Goal: Find specific page/section: Find specific page/section

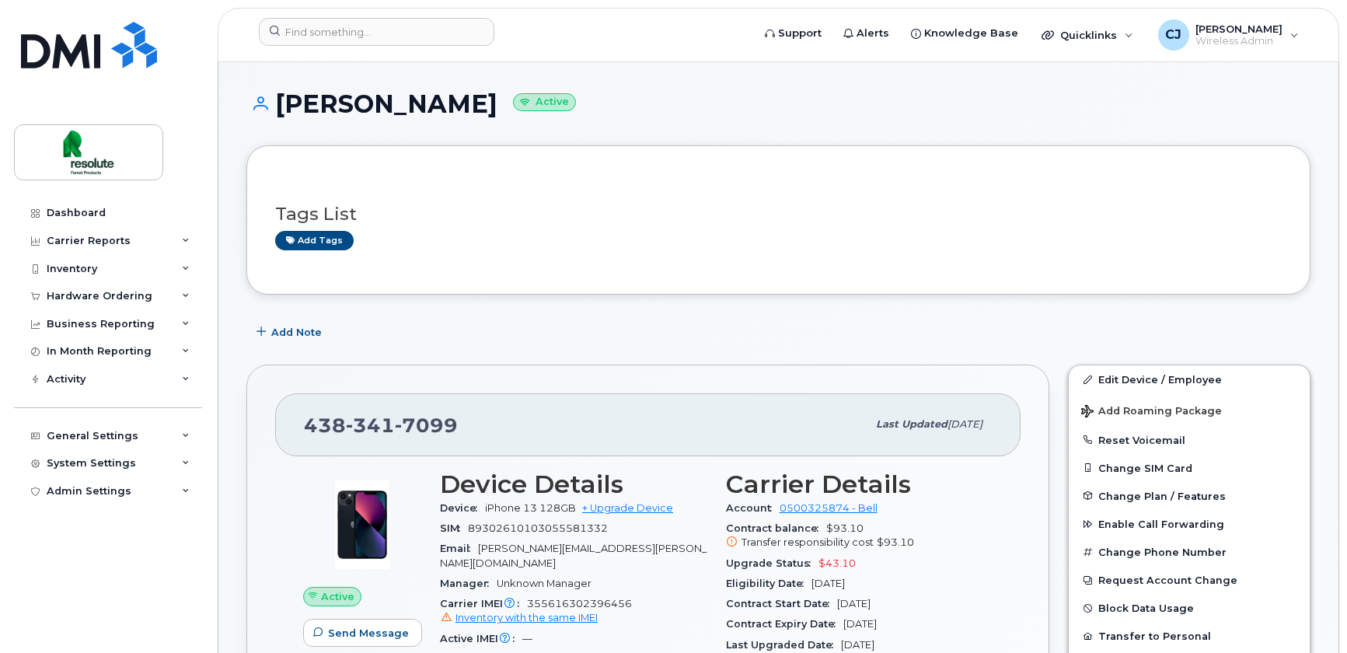
scroll to position [211, 0]
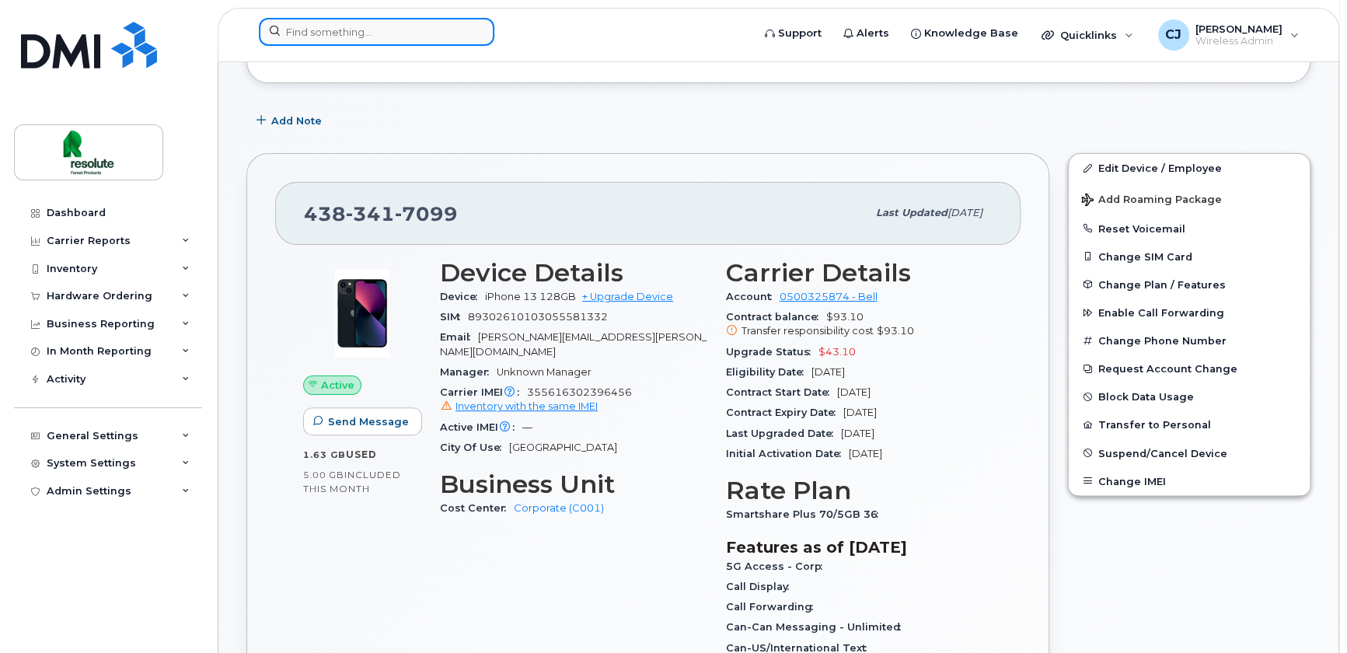
click at [334, 31] on input at bounding box center [377, 32] width 236 height 28
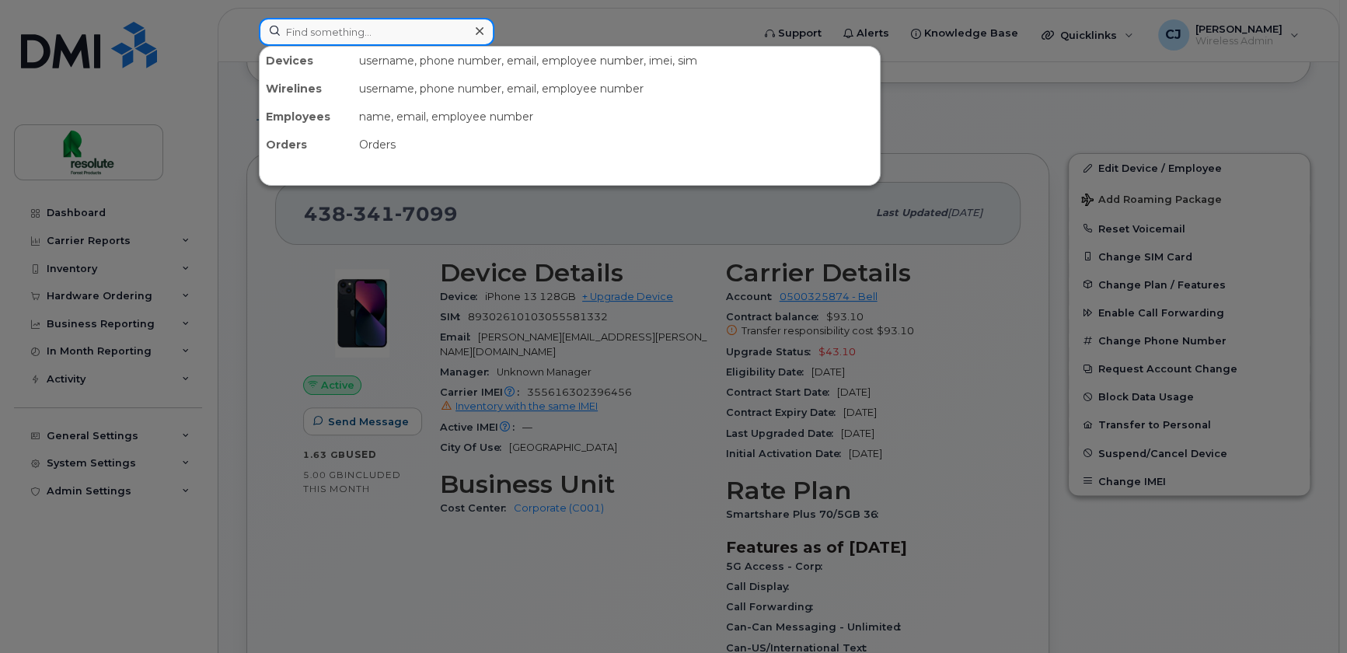
paste input "[PHONE_NUMBER]"
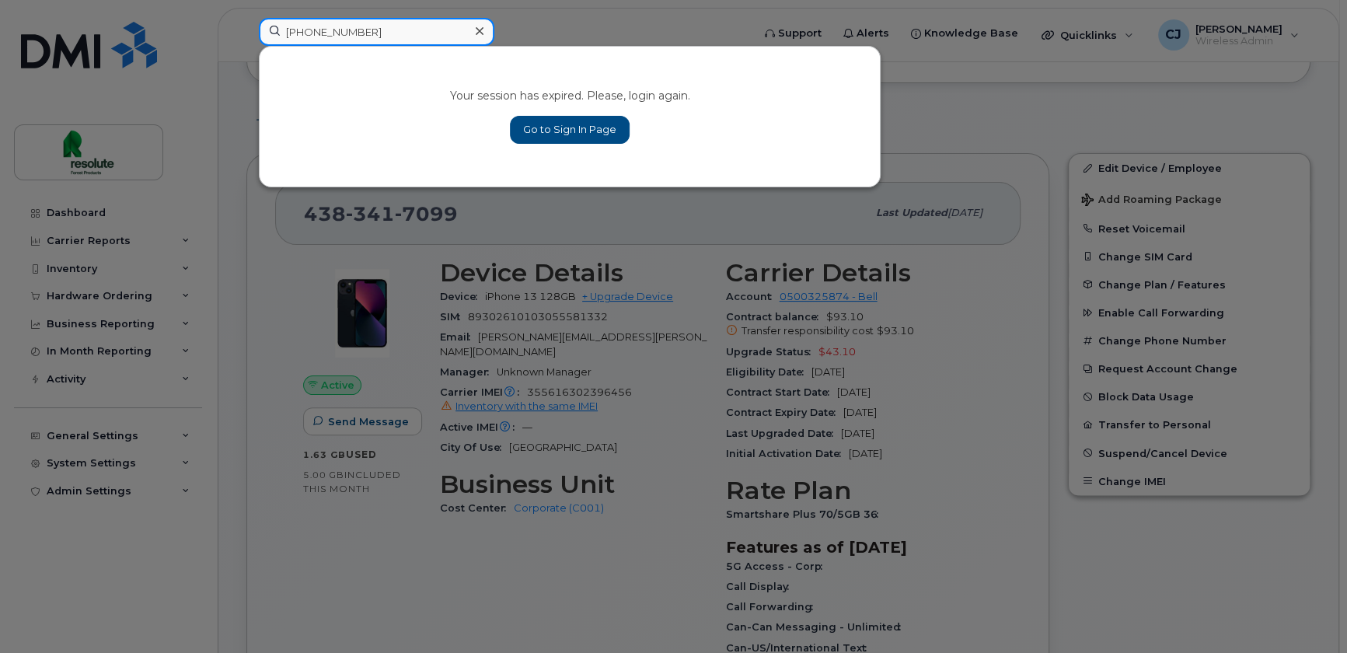
type input "[PHONE_NUMBER]"
click at [601, 125] on link "Go to Sign In Page" at bounding box center [570, 130] width 120 height 28
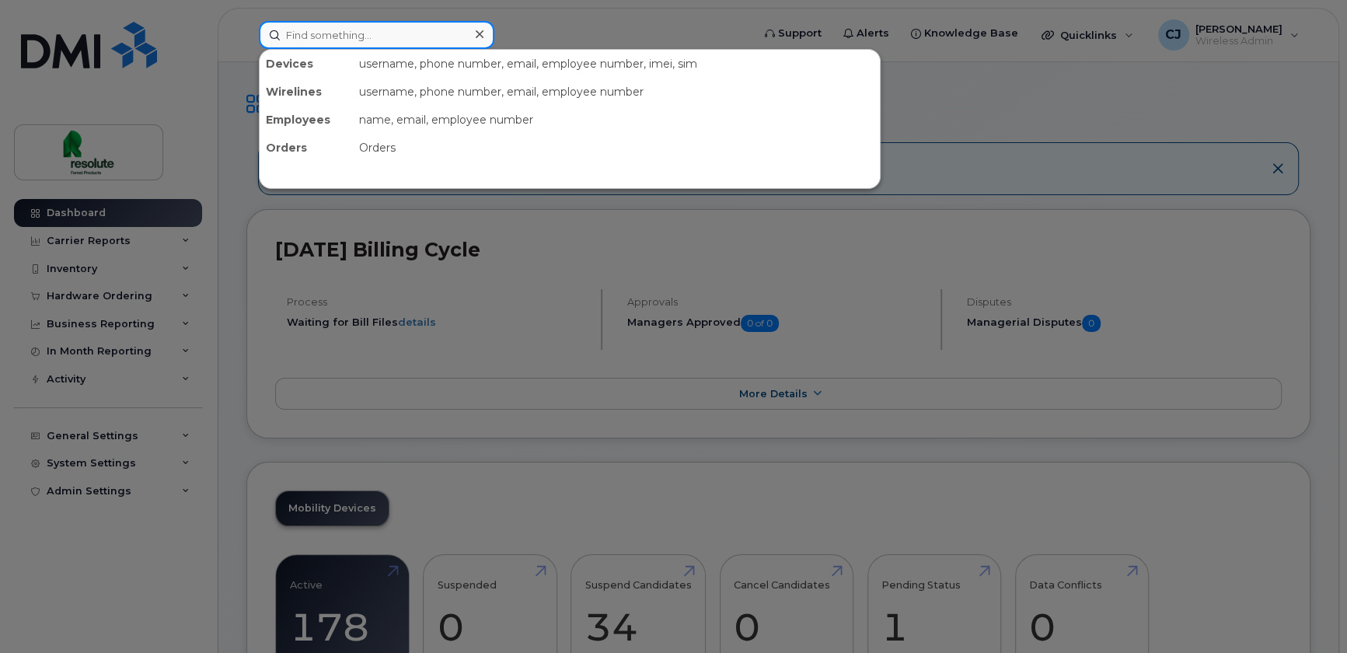
click at [414, 44] on input at bounding box center [377, 35] width 236 height 28
paste input "[PHONE_NUMBER]"
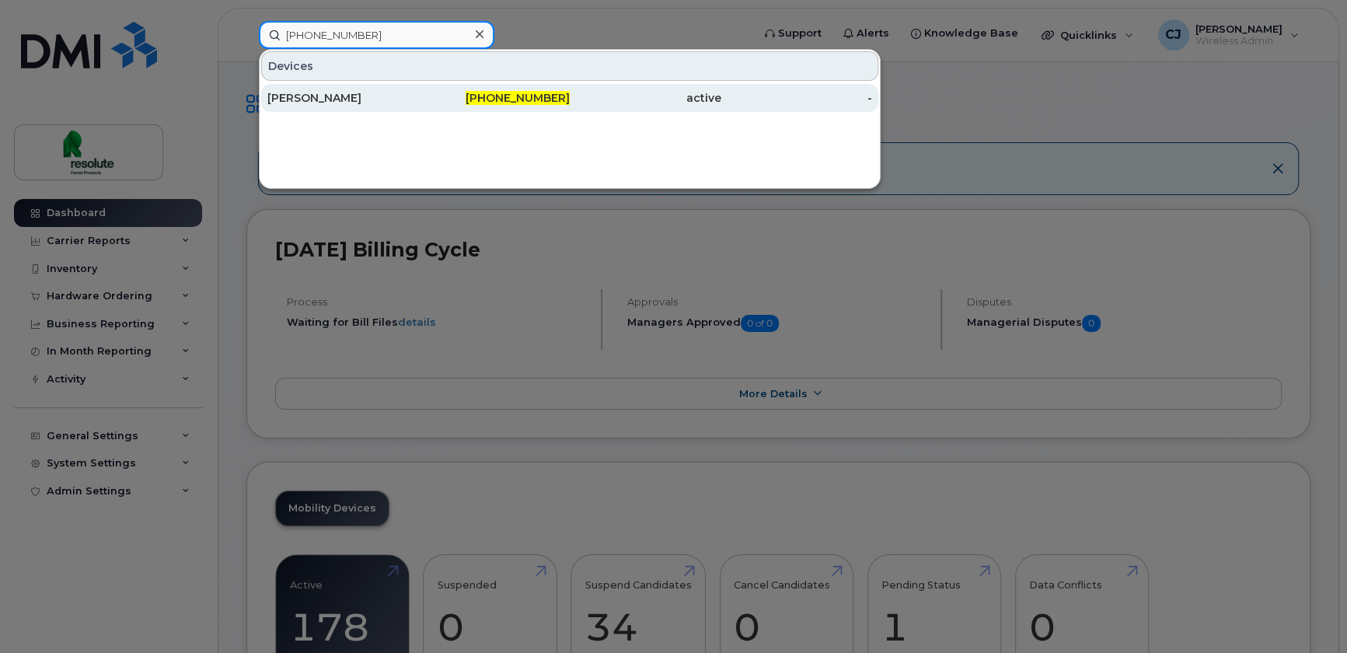
type input "[PHONE_NUMBER]"
click at [491, 95] on span "[PHONE_NUMBER]" at bounding box center [518, 98] width 104 height 14
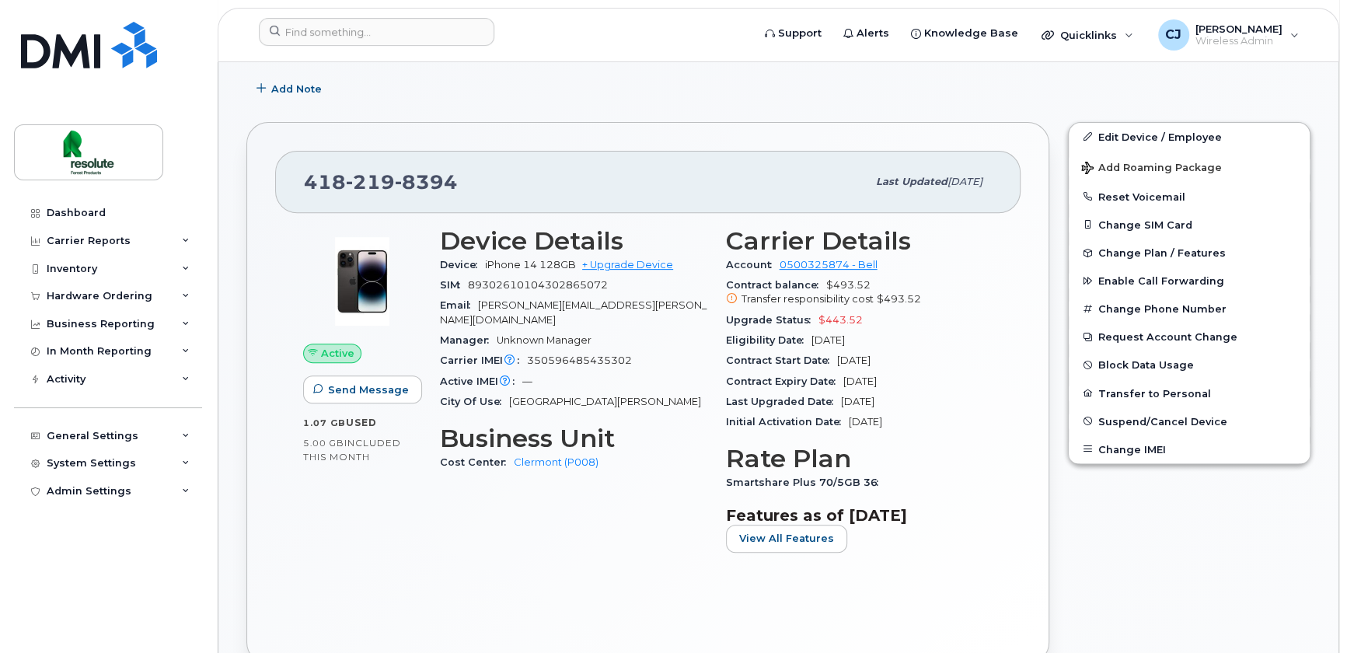
scroll to position [424, 0]
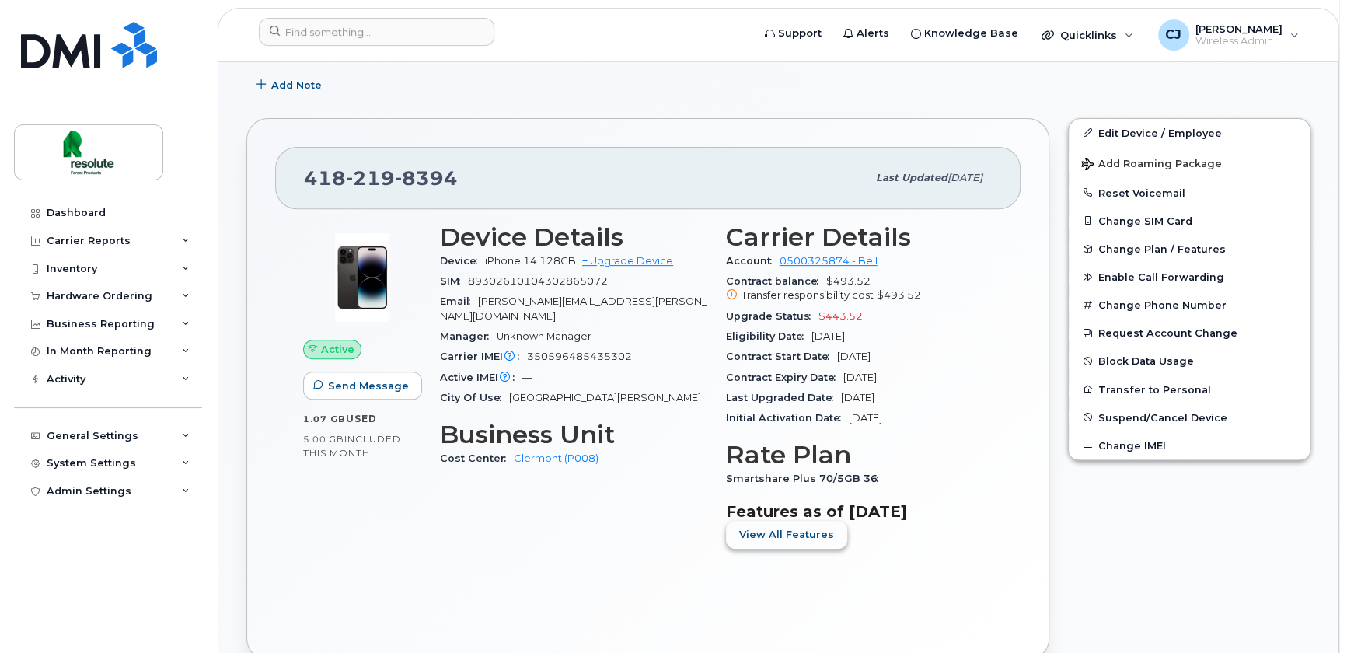
click at [800, 536] on span "View All Features" at bounding box center [786, 534] width 95 height 15
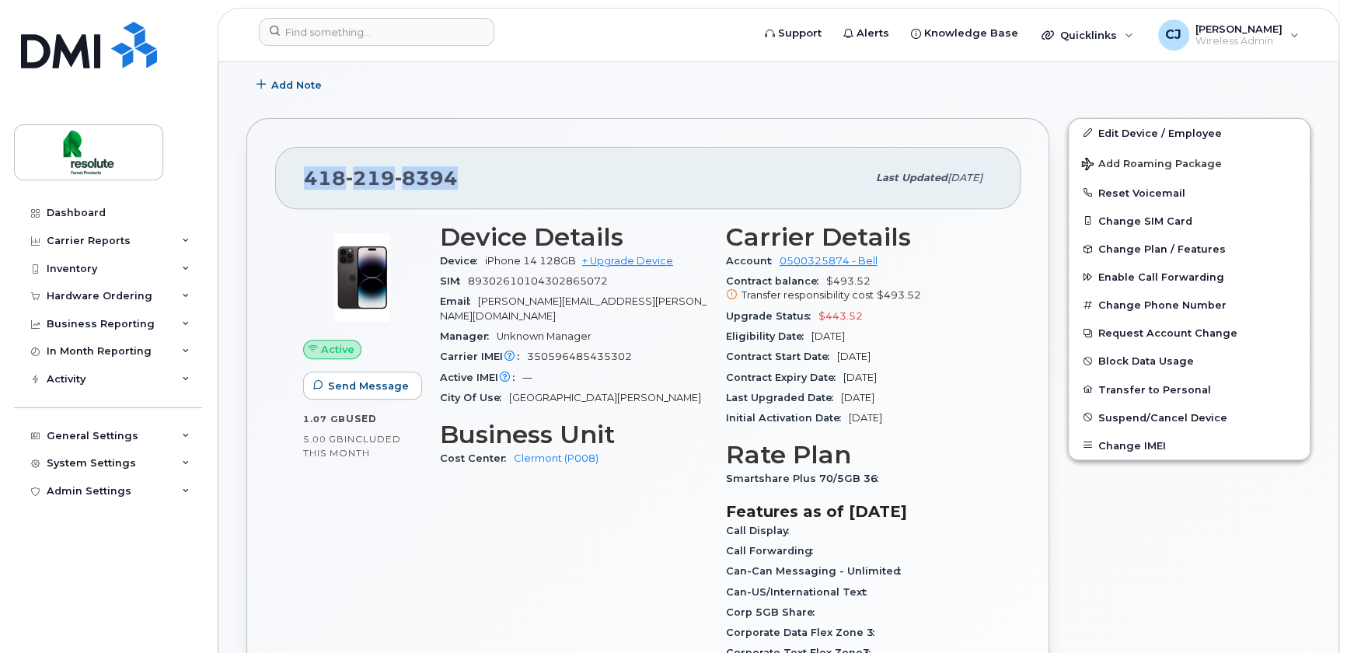
drag, startPoint x: 464, startPoint y: 169, endPoint x: 309, endPoint y: 180, distance: 155.2
click at [309, 180] on div "418 219 8394" at bounding box center [585, 178] width 563 height 33
copy span "418 219 8394"
